Goal: Task Accomplishment & Management: Complete application form

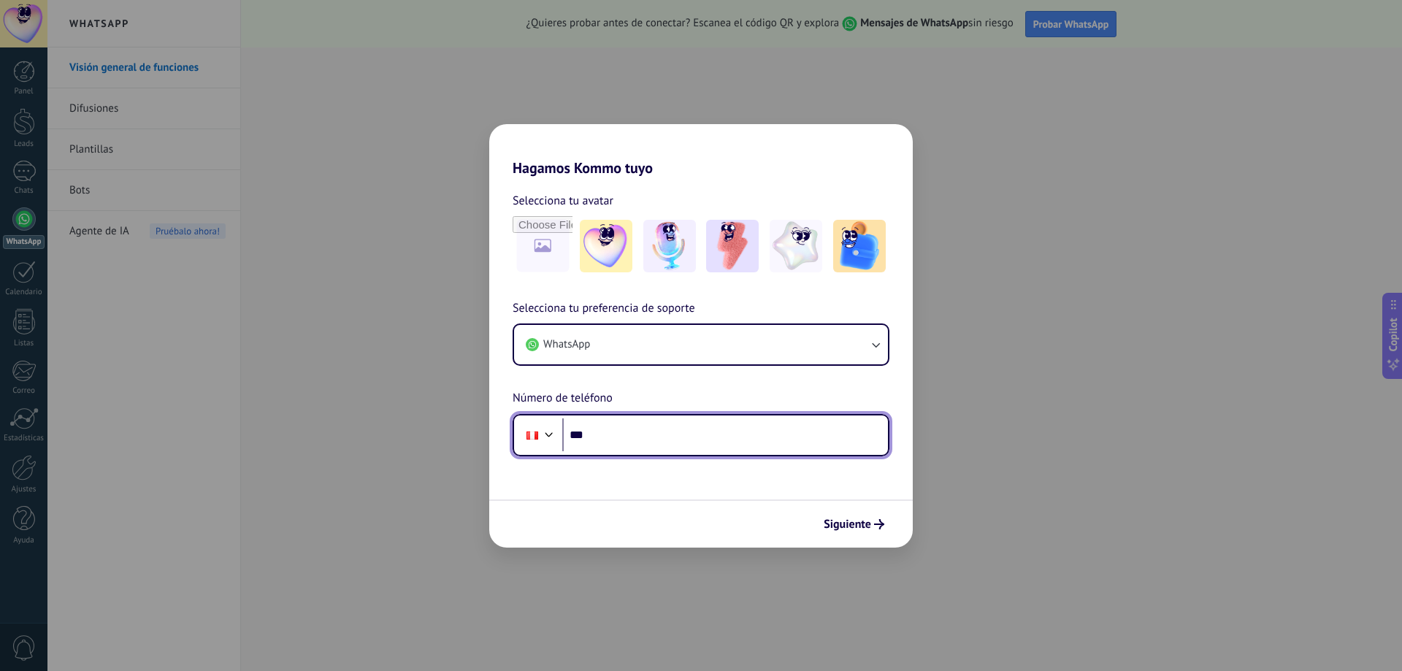
click at [616, 432] on input "***" at bounding box center [725, 435] width 326 height 34
drag, startPoint x: 592, startPoint y: 438, endPoint x: 697, endPoint y: 424, distance: 105.4
click at [697, 424] on input "**********" at bounding box center [725, 435] width 326 height 34
type input "**********"
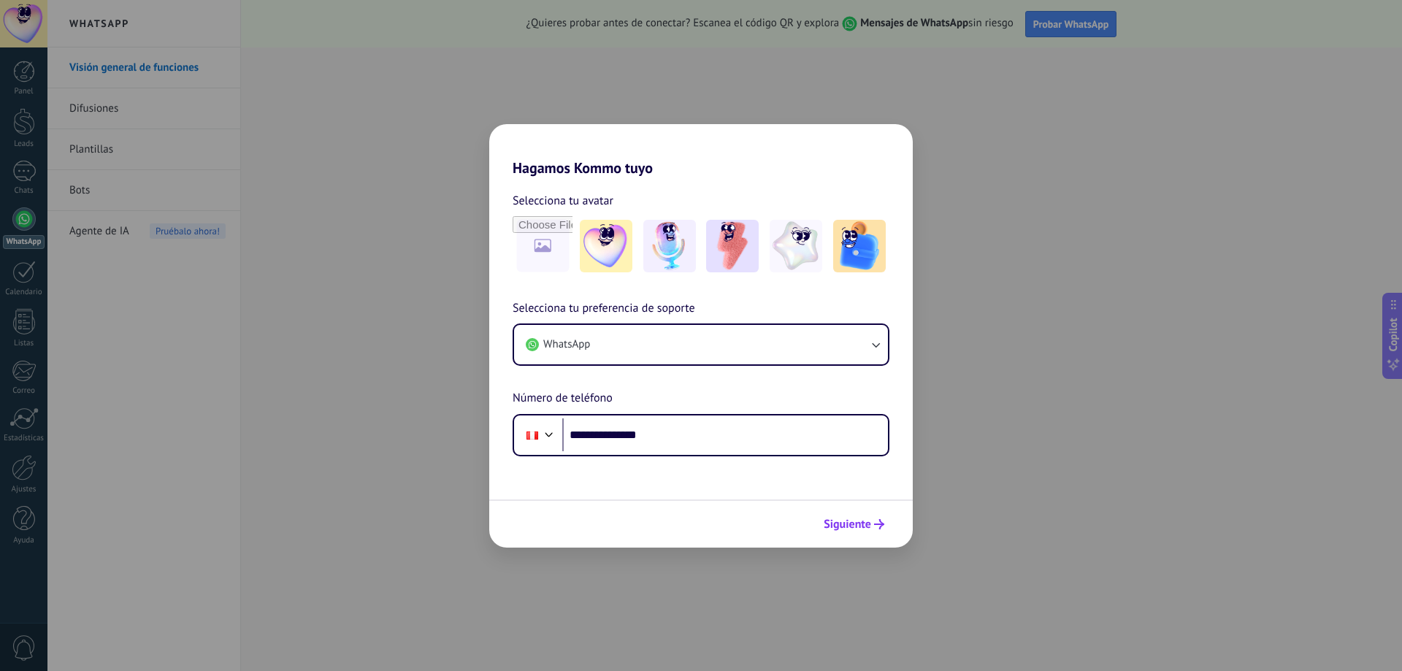
click at [831, 532] on button "Siguiente" at bounding box center [854, 524] width 74 height 25
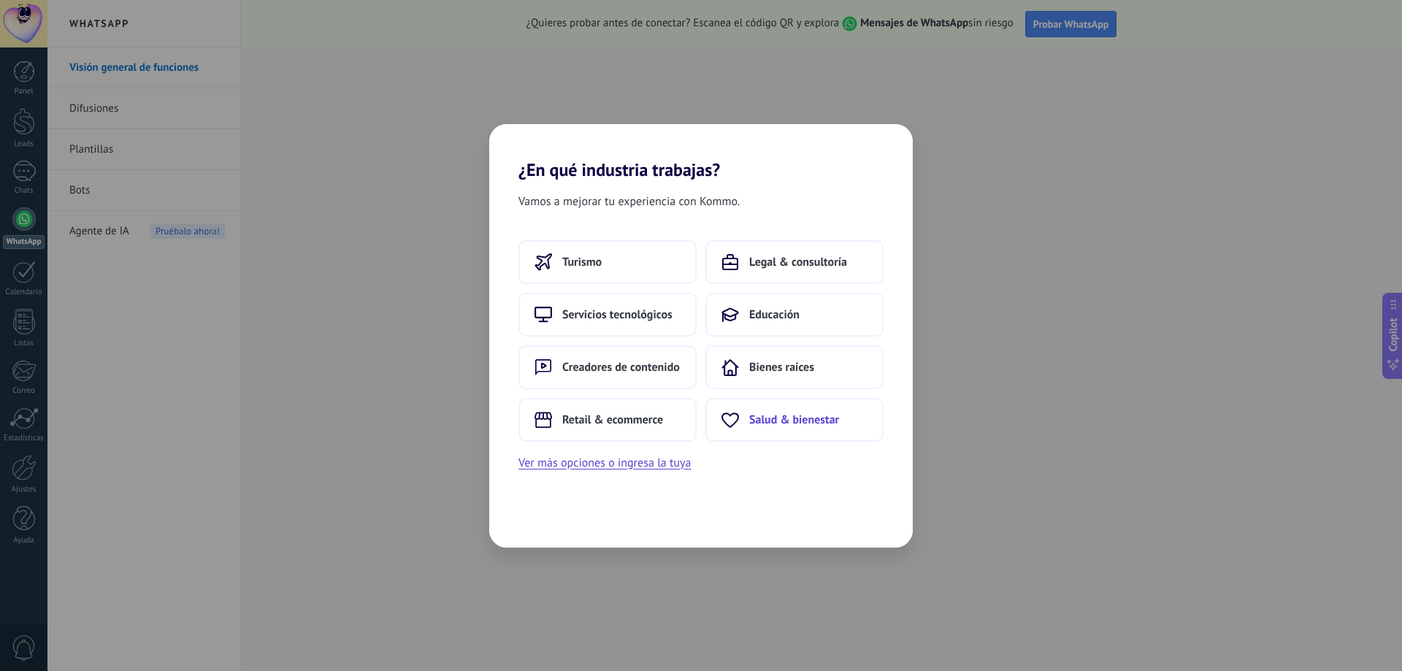
click at [770, 416] on span "Salud & bienestar" at bounding box center [794, 420] width 90 height 15
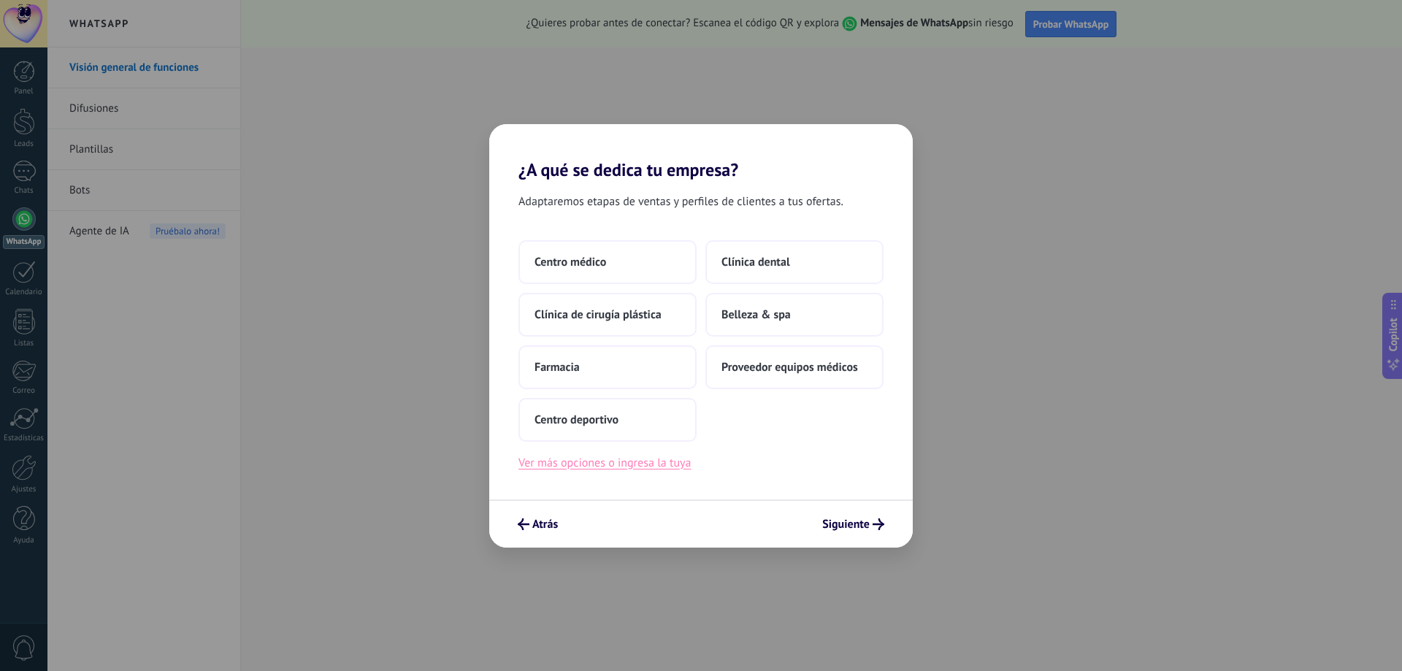
click at [577, 467] on button "Ver más opciones o ingresa la tuya" at bounding box center [605, 463] width 172 height 19
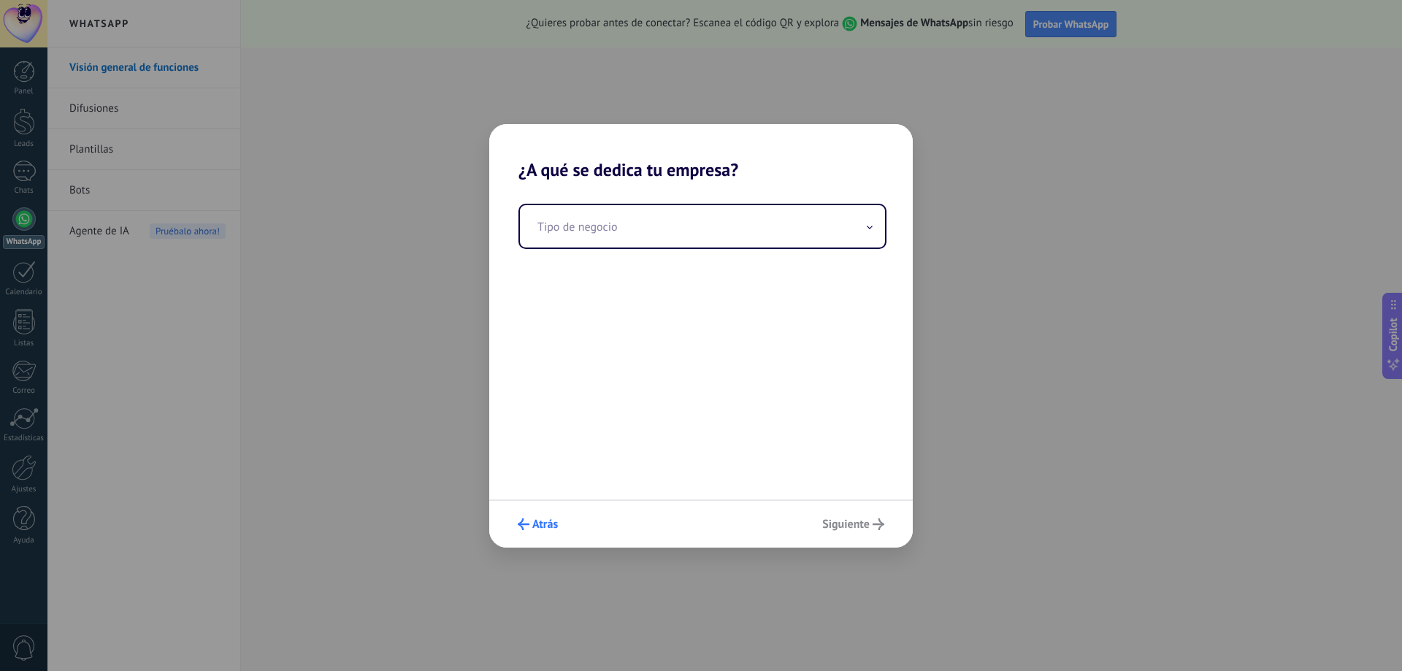
click at [540, 532] on button "Atrás" at bounding box center [537, 524] width 53 height 25
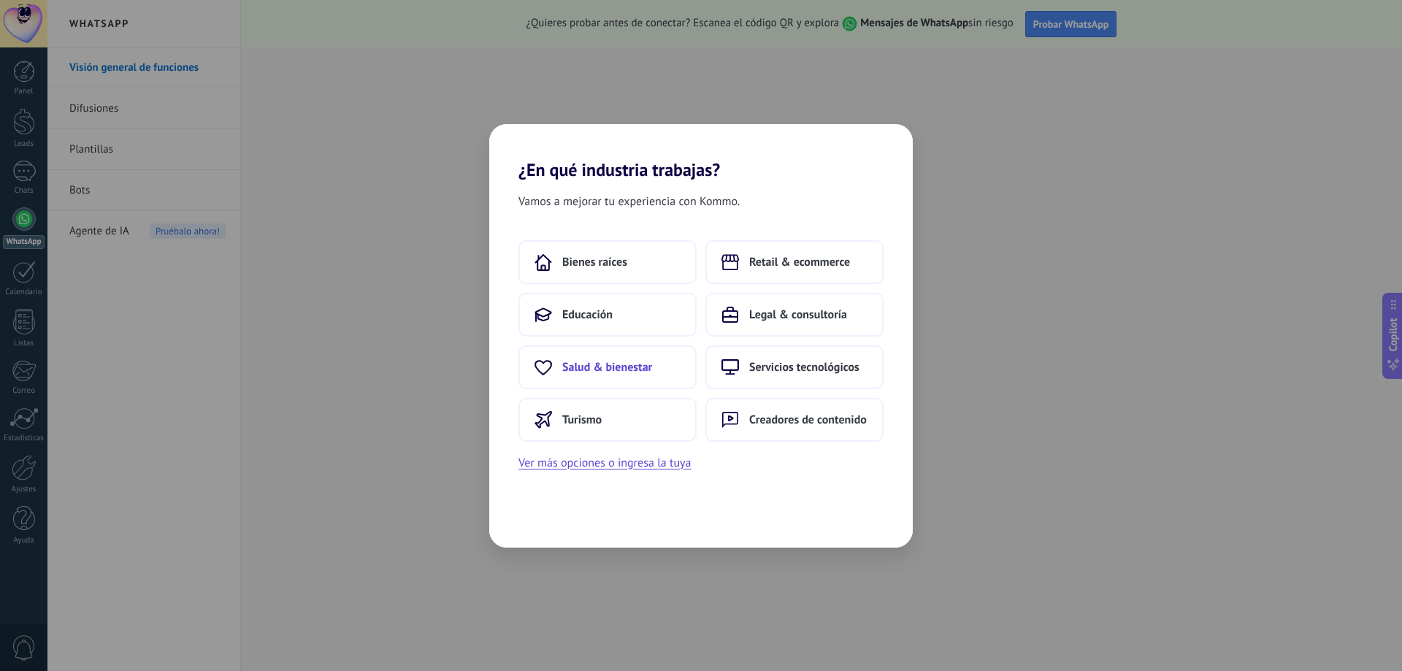
click at [602, 370] on span "Salud & bienestar" at bounding box center [607, 367] width 90 height 15
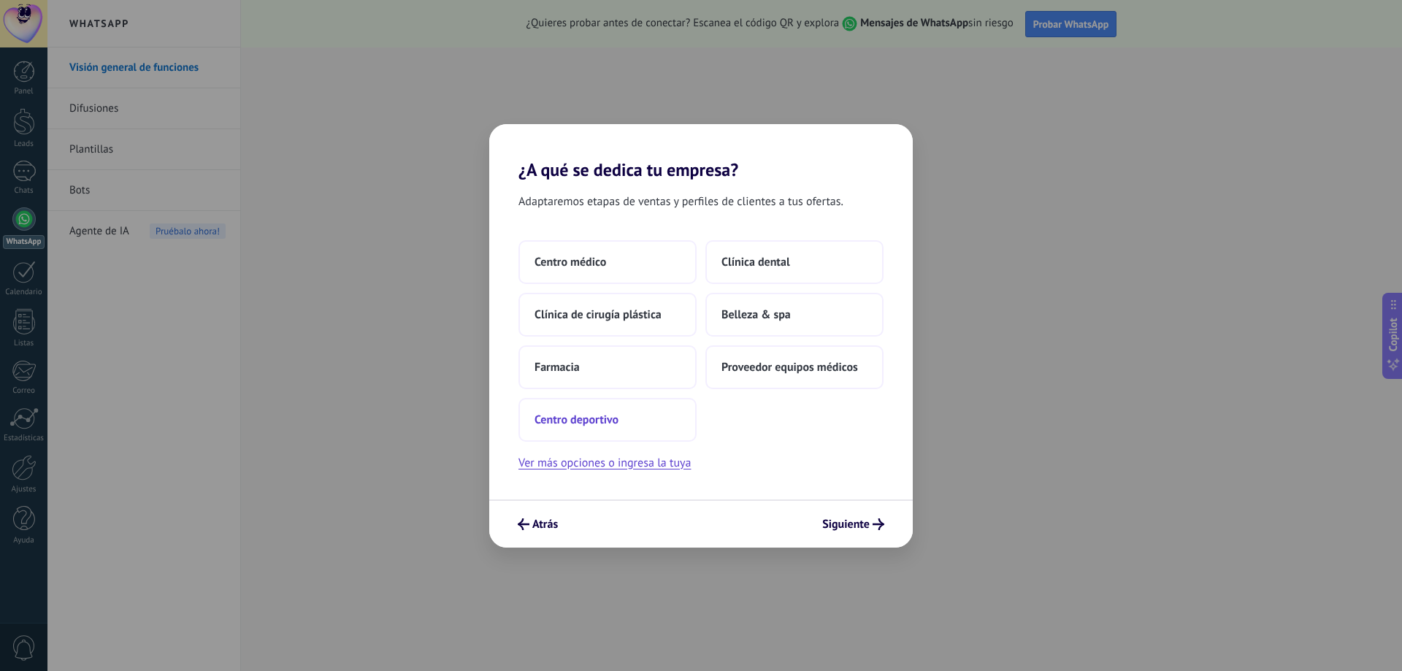
click at [613, 421] on span "Centro deportivo" at bounding box center [577, 420] width 84 height 15
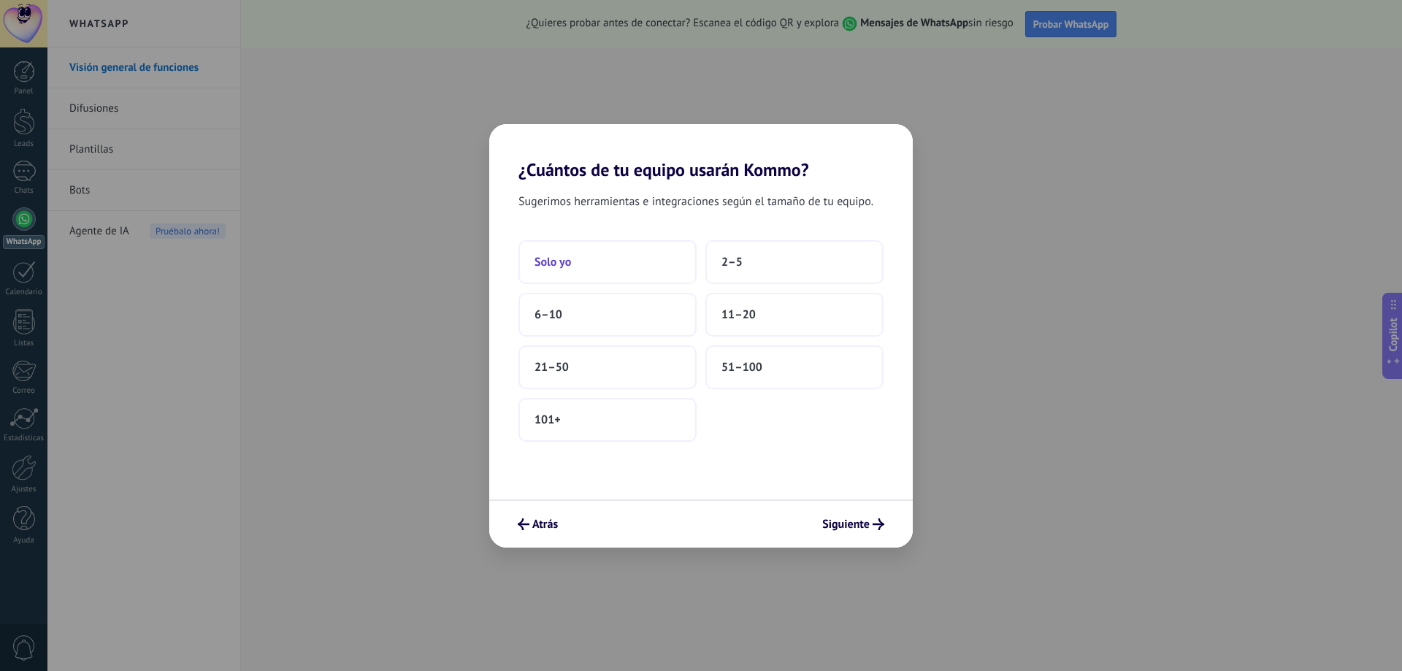
click at [572, 261] on button "Solo yo" at bounding box center [608, 262] width 178 height 44
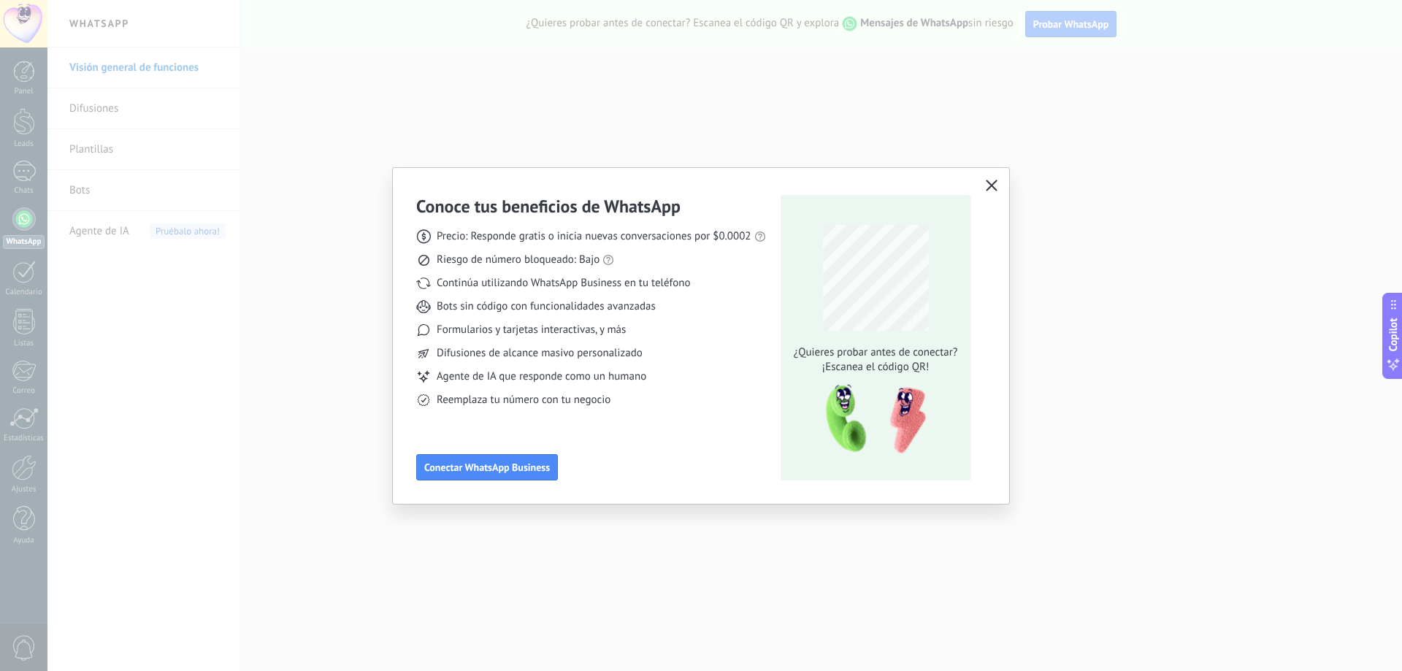
click at [988, 186] on icon "button" at bounding box center [992, 186] width 12 height 12
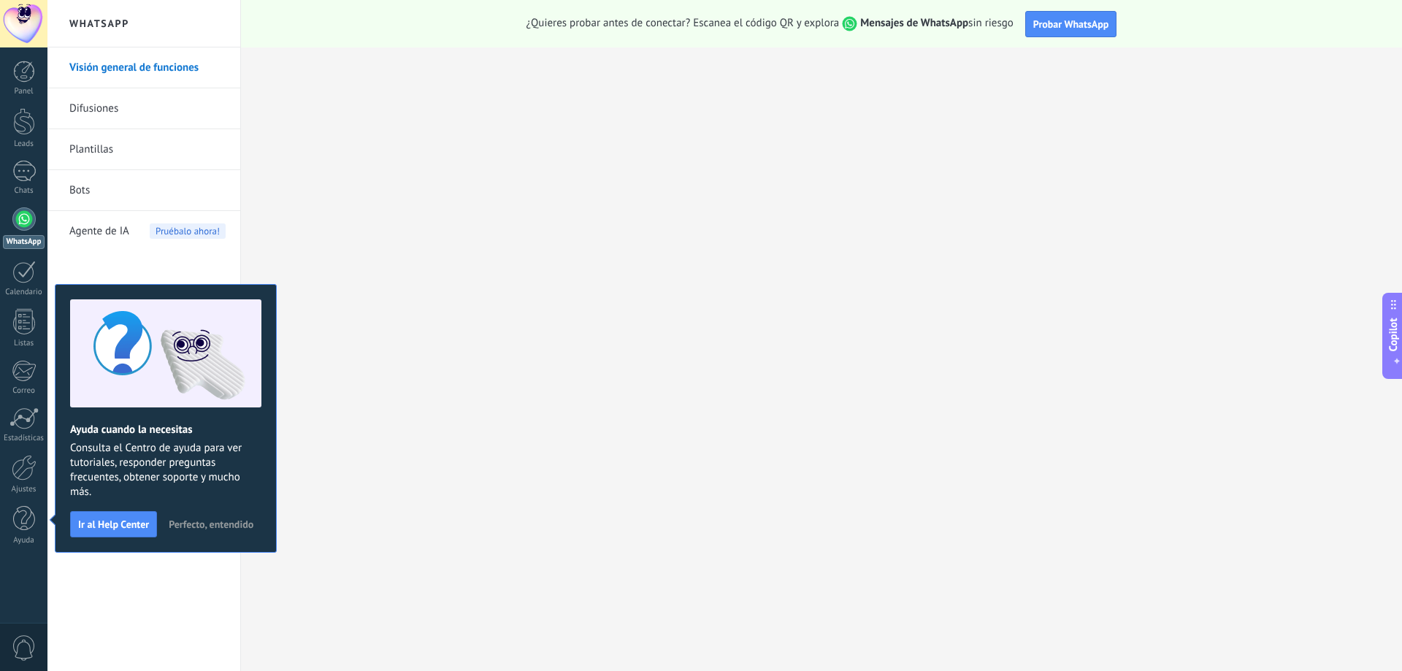
click at [1396, 340] on span "Copilot" at bounding box center [1393, 335] width 15 height 34
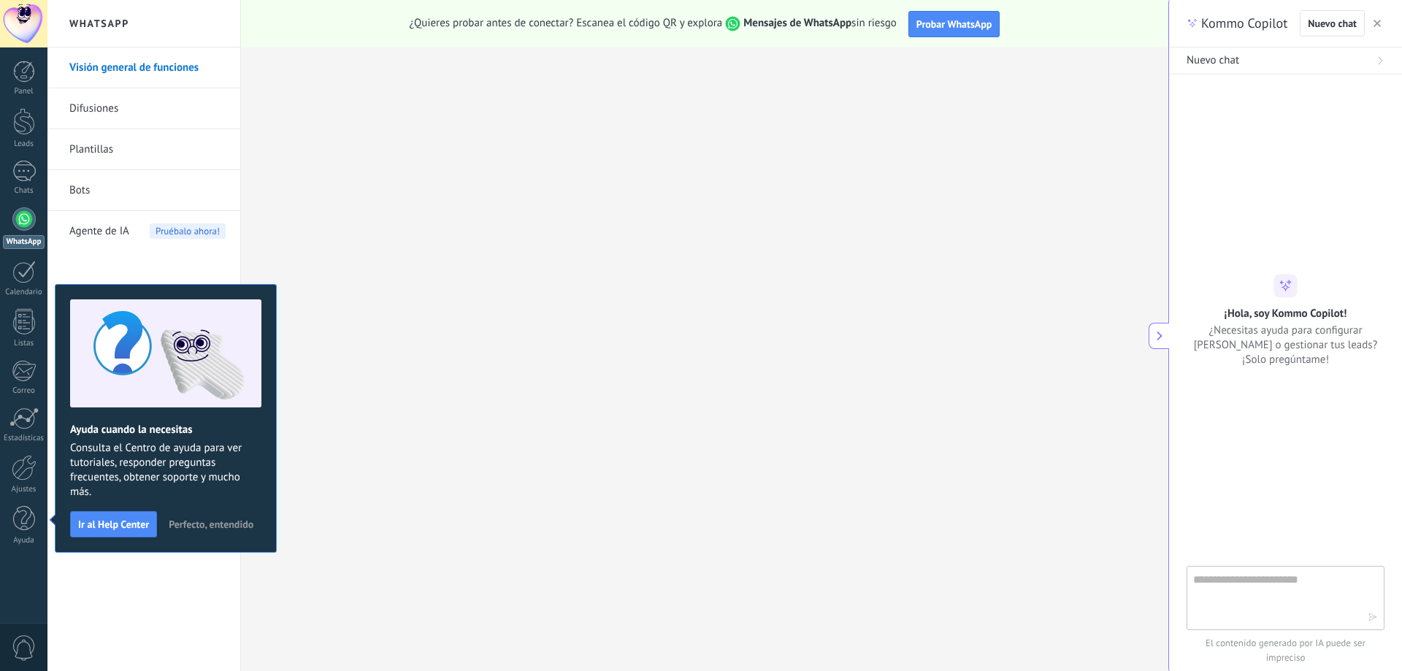
click at [1163, 340] on icon at bounding box center [1160, 336] width 10 height 10
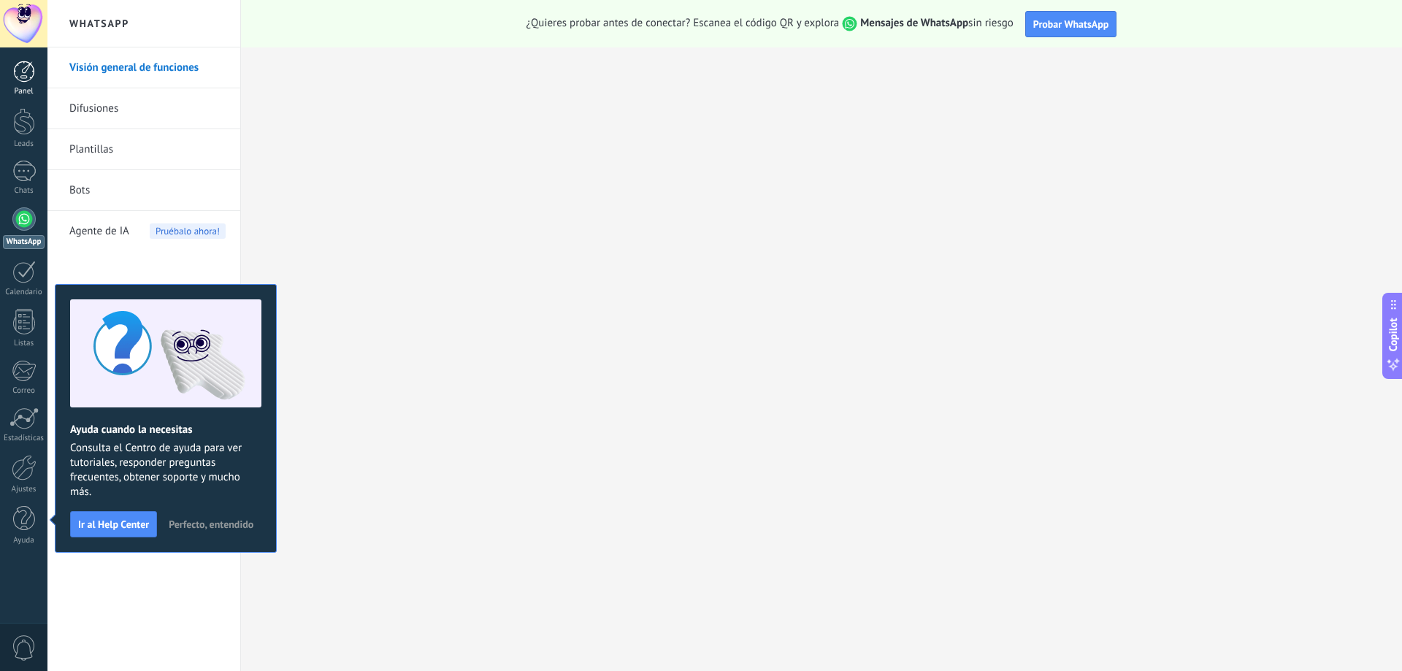
click at [17, 70] on div at bounding box center [24, 72] width 22 height 22
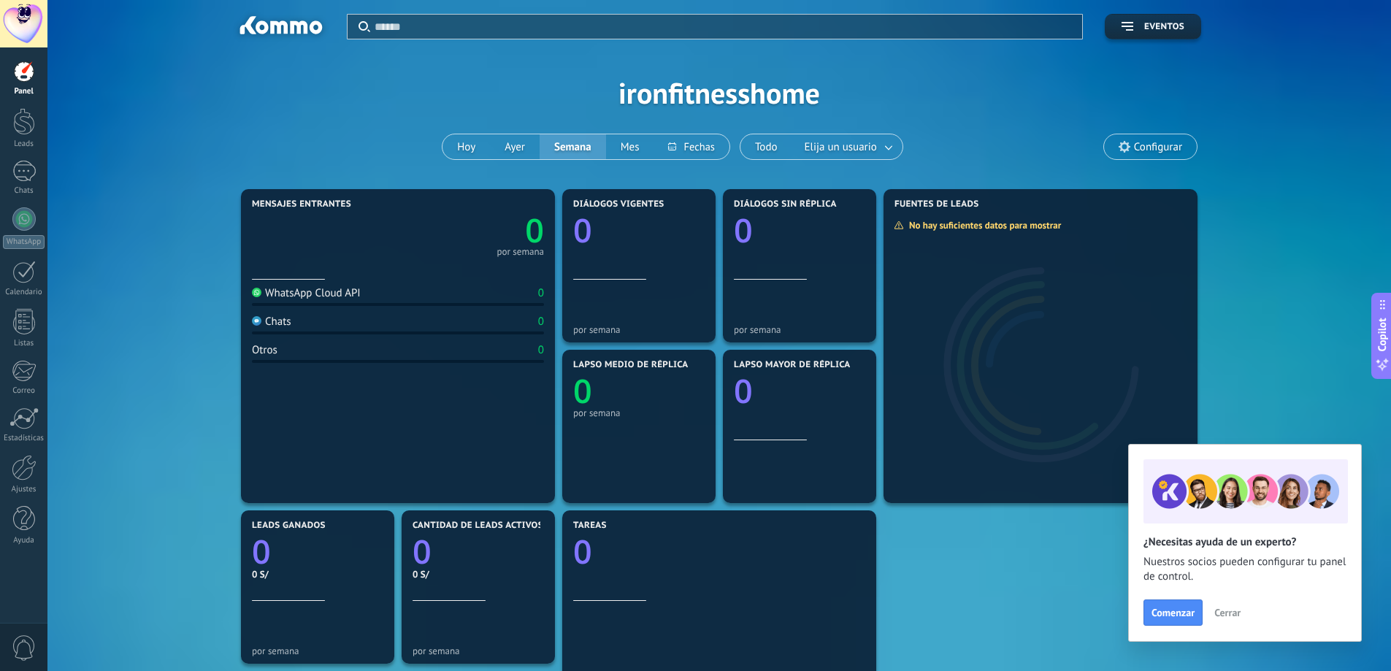
click at [1233, 616] on span "Cerrar" at bounding box center [1227, 613] width 26 height 10
